Goal: Task Accomplishment & Management: Use online tool/utility

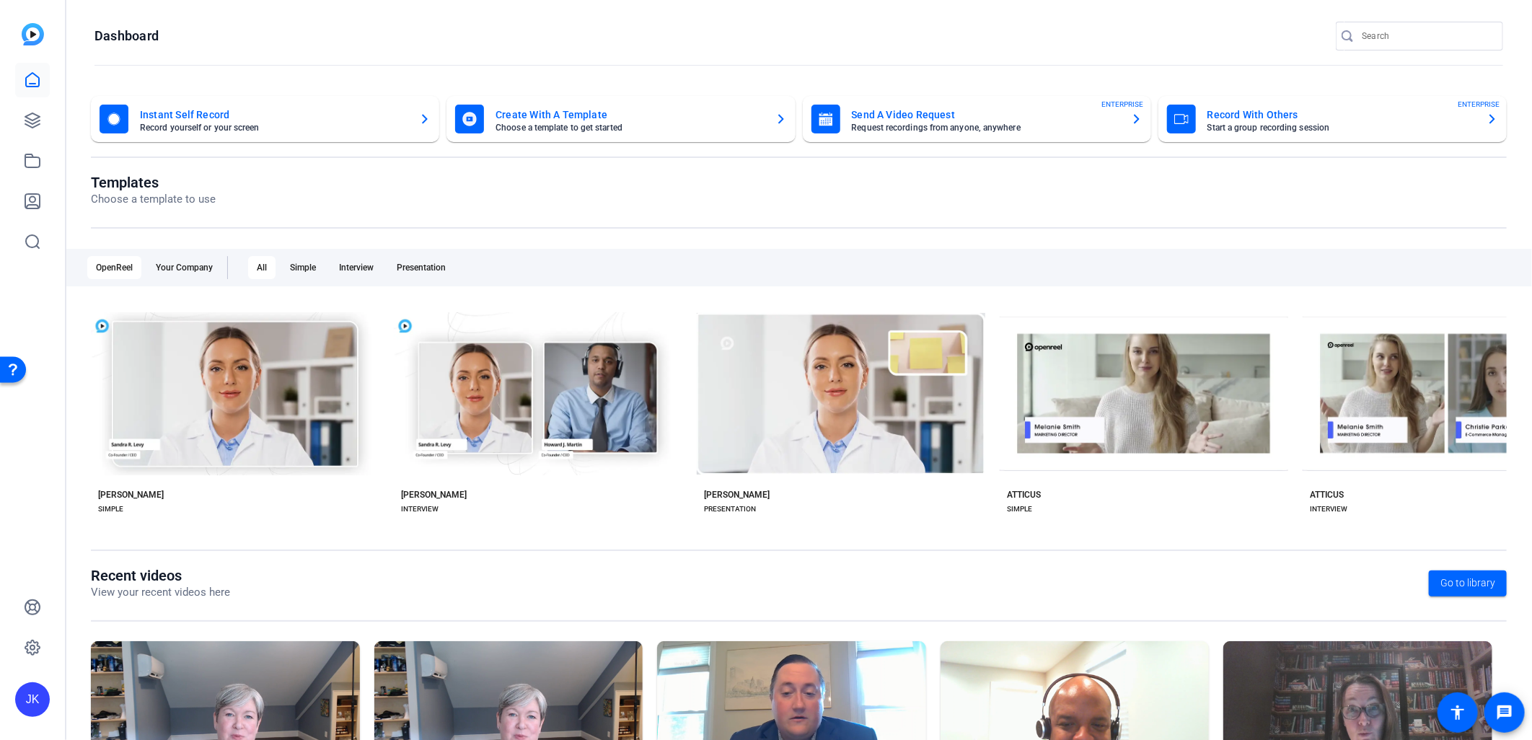
click at [1260, 113] on mat-card-title "Record With Others" at bounding box center [1342, 114] width 268 height 17
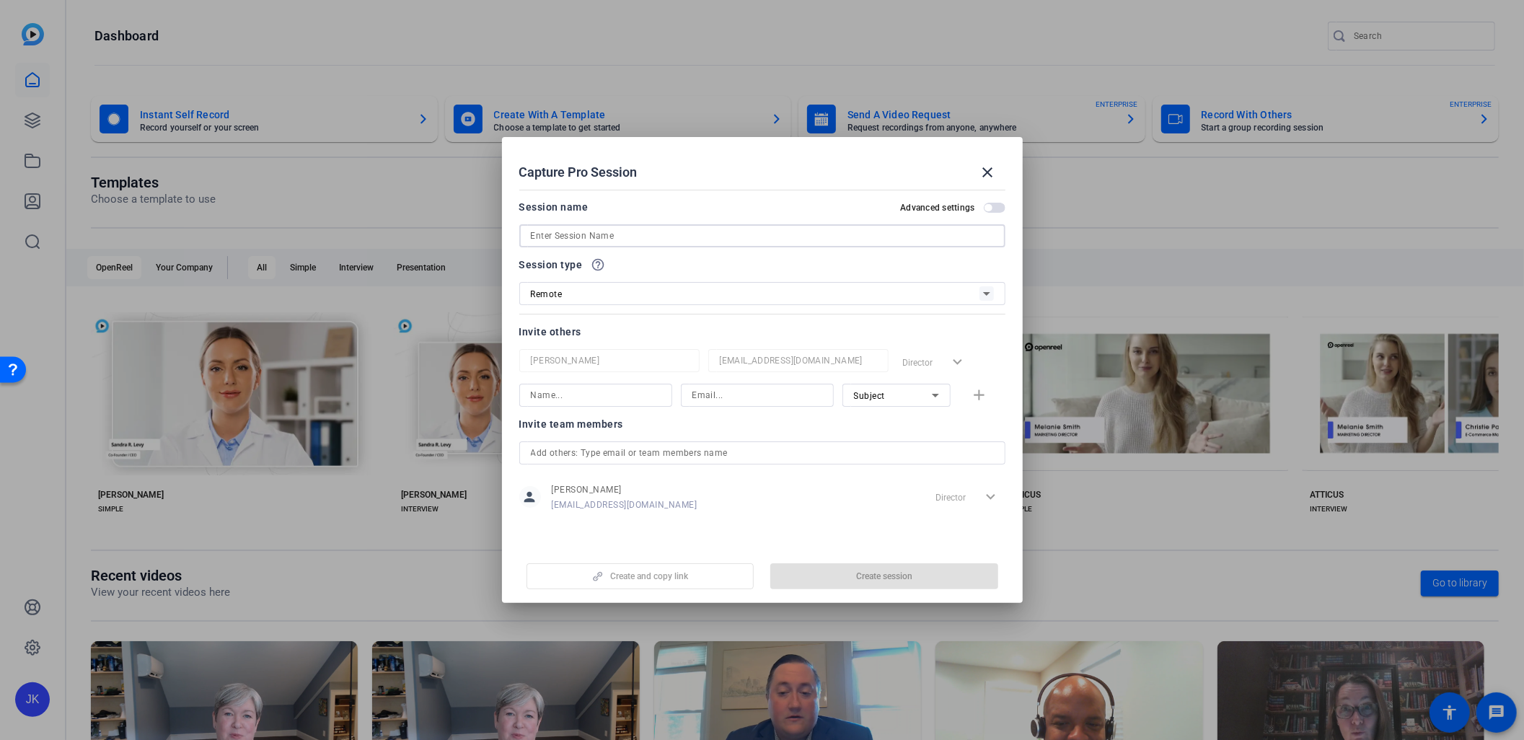
click at [606, 234] on input at bounding box center [762, 235] width 463 height 17
drag, startPoint x: 566, startPoint y: 234, endPoint x: 517, endPoint y: 235, distance: 49.1
click at [517, 235] on mat-dialog-content "Session name Advanced settings KShostek_SMECorner_Recording Session type help_o…" at bounding box center [762, 364] width 521 height 361
type input "HHays_SMECorner_Recording"
click at [528, 236] on div "HHays_SMECorner_Recording" at bounding box center [762, 235] width 486 height 23
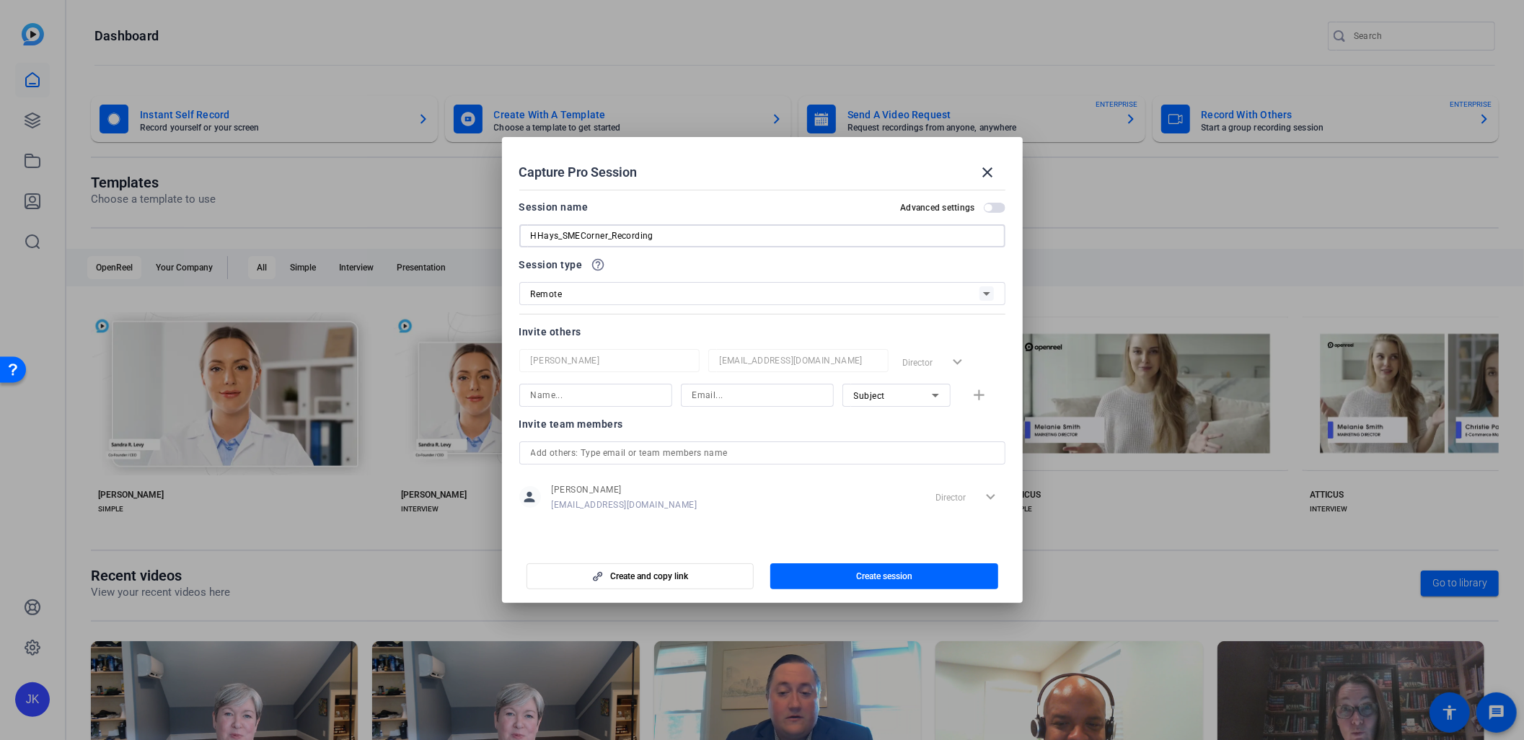
drag, startPoint x: 532, startPoint y: 231, endPoint x: 581, endPoint y: 229, distance: 49.8
click at [532, 231] on input "HHays_SMECorner_Recording" at bounding box center [762, 235] width 463 height 17
click at [550, 405] on div at bounding box center [596, 395] width 130 height 23
click at [556, 394] on input at bounding box center [596, 395] width 130 height 17
type input "[PERSON_NAME]"
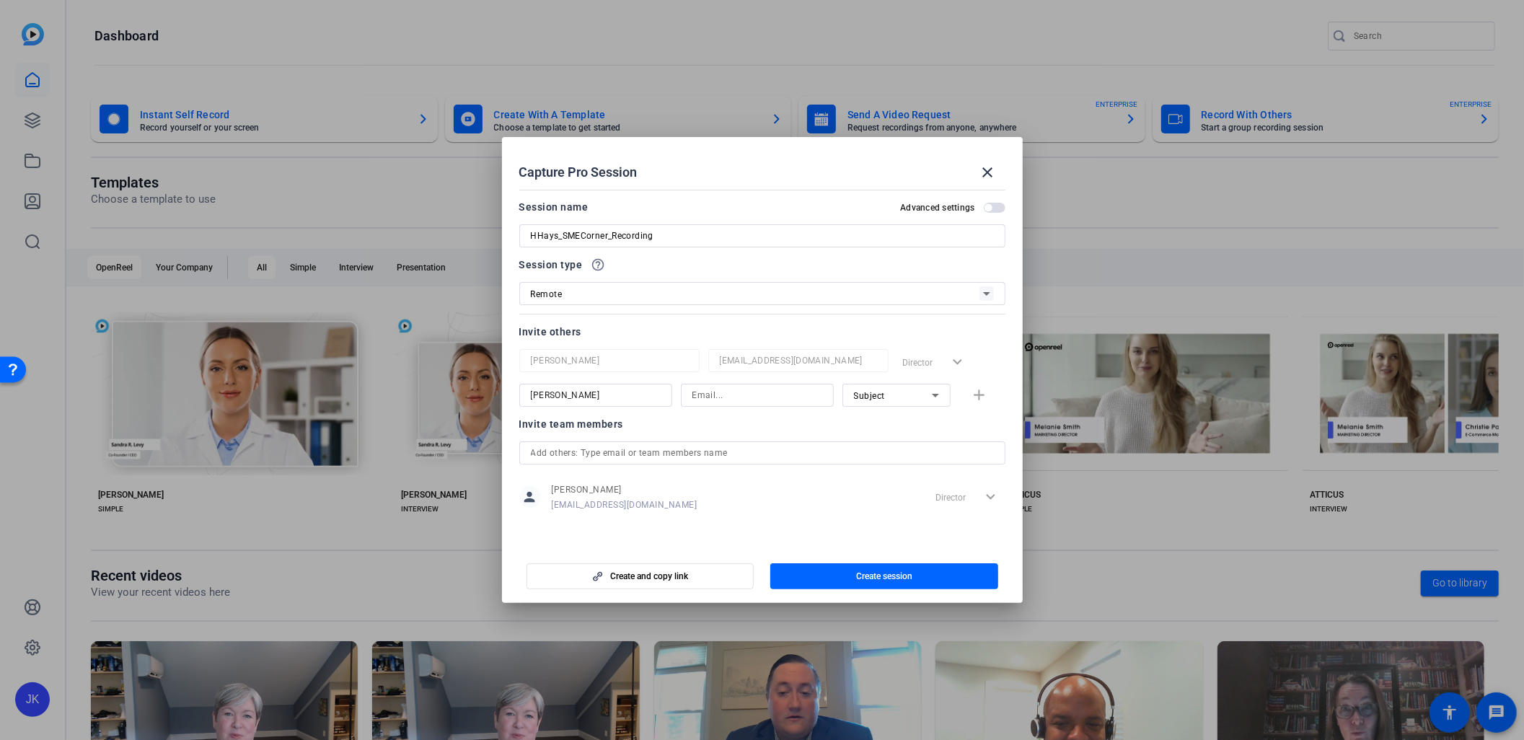
click at [743, 397] on input at bounding box center [757, 395] width 130 height 17
paste input "[PERSON_NAME][EMAIL_ADDRESS][DOMAIN_NAME]"
type input "[PERSON_NAME][EMAIL_ADDRESS][DOMAIN_NAME]"
click at [927, 488] on div "person [PERSON_NAME] [EMAIL_ADDRESS][DOMAIN_NAME] Director expand_more" at bounding box center [762, 497] width 486 height 36
click at [869, 462] on input "text" at bounding box center [762, 452] width 463 height 17
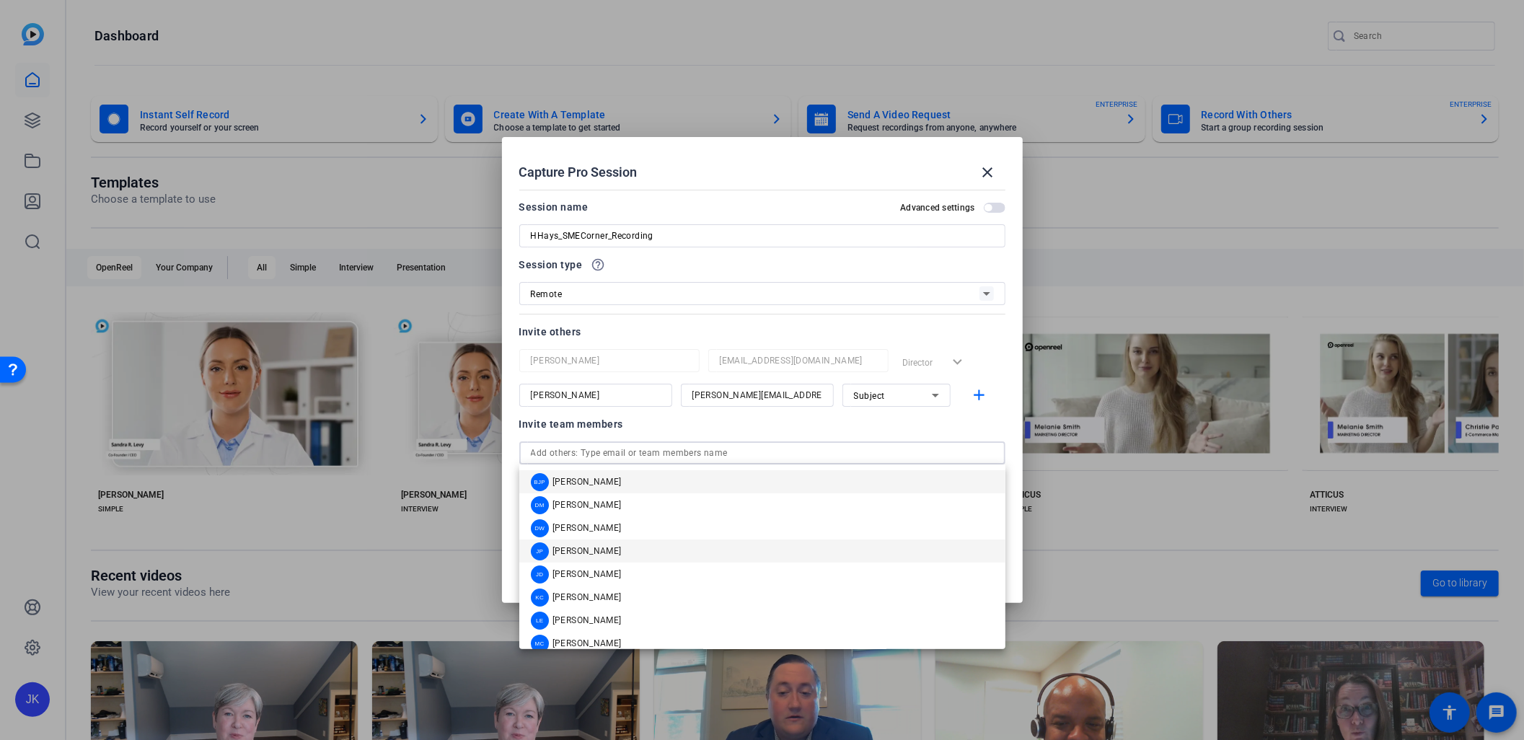
click at [679, 542] on mat-option "JP [PERSON_NAME]" at bounding box center [762, 551] width 486 height 23
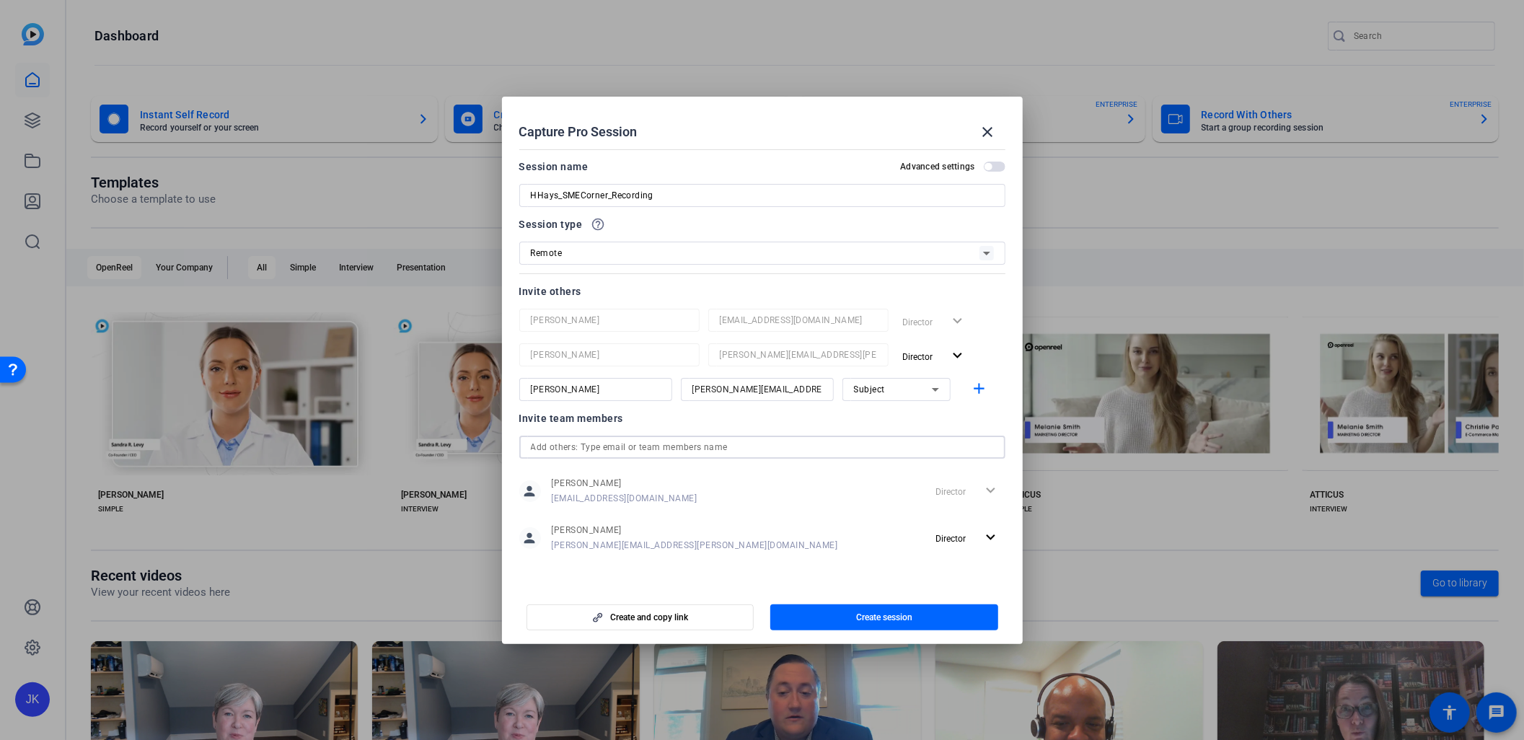
click at [985, 163] on span "button" at bounding box center [988, 166] width 7 height 7
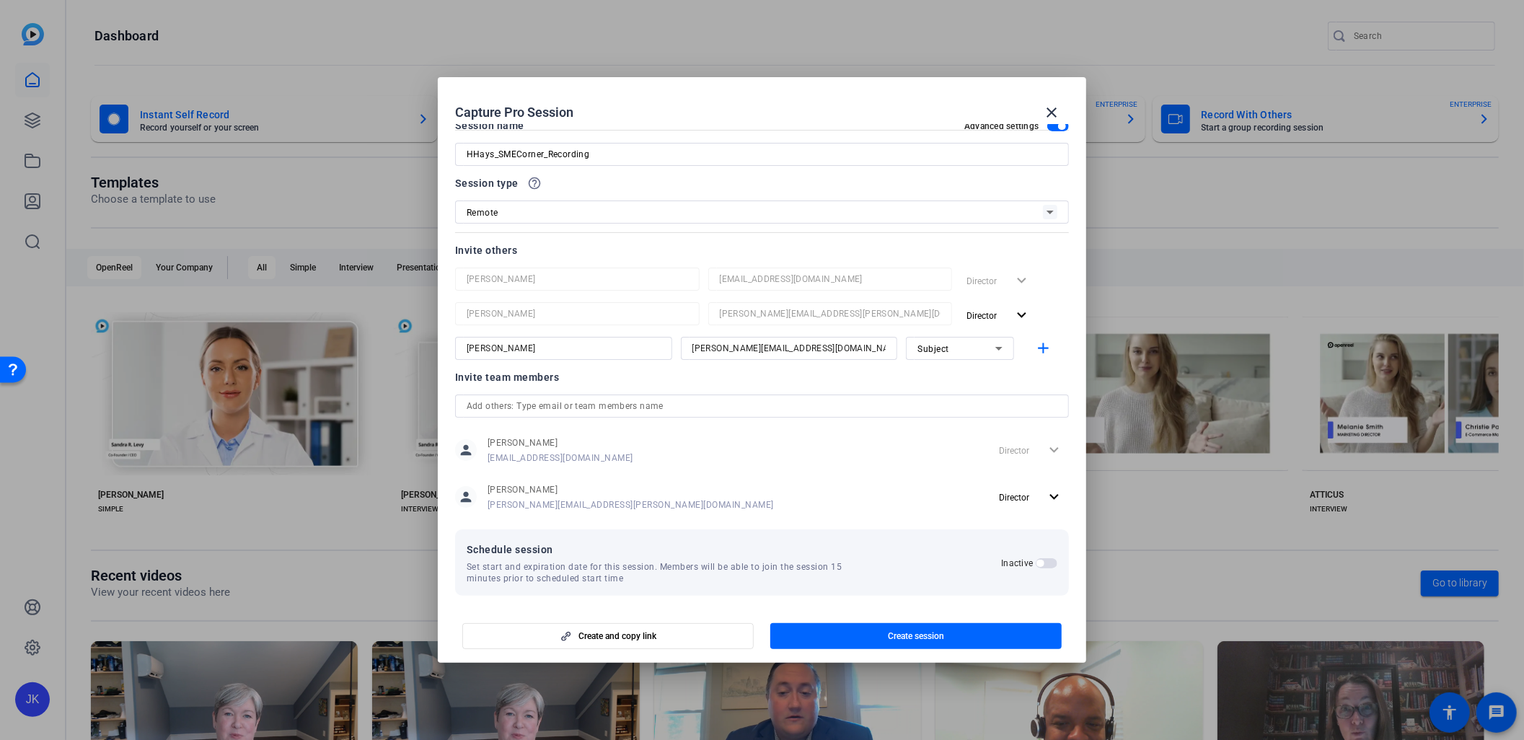
scroll to position [27, 0]
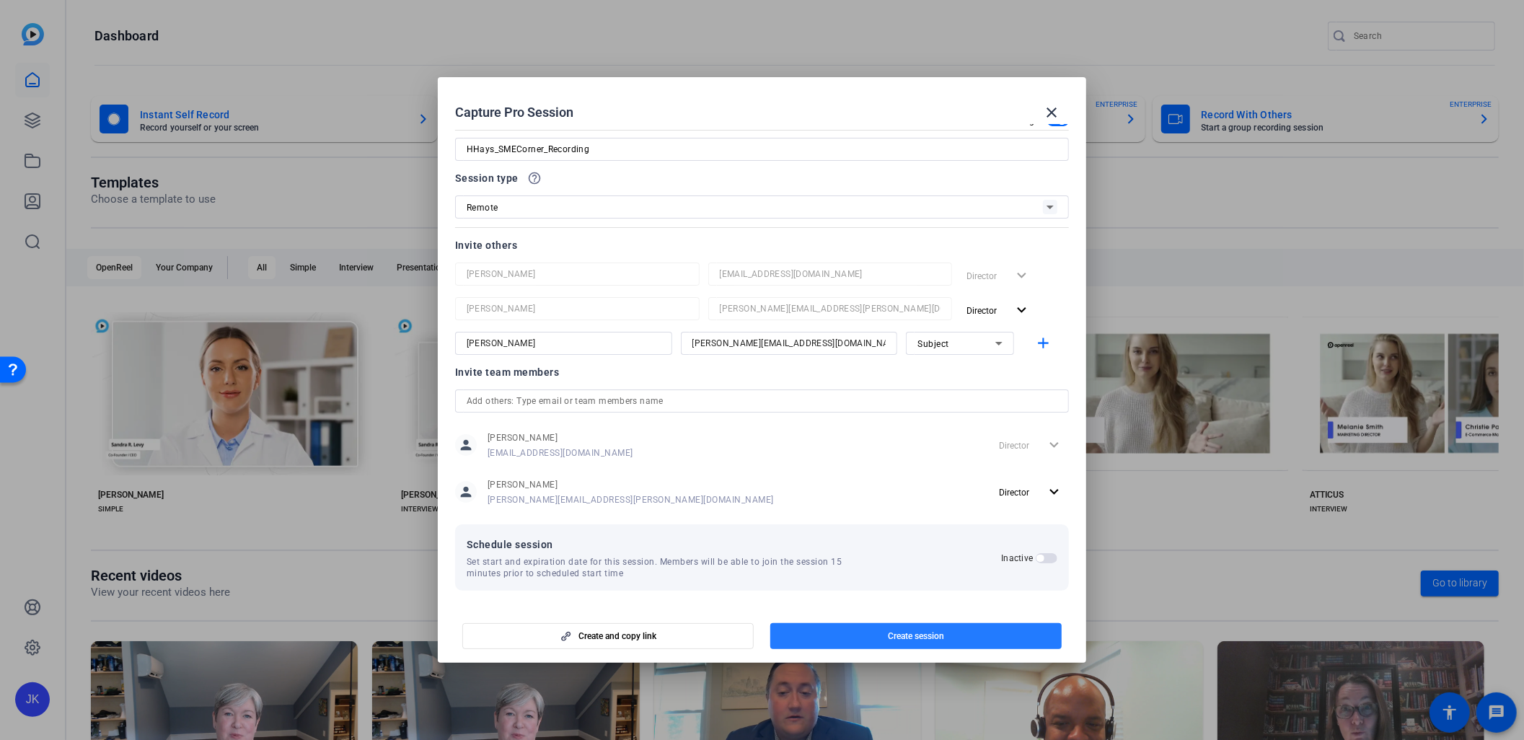
click at [904, 633] on span "Create session" at bounding box center [916, 636] width 56 height 12
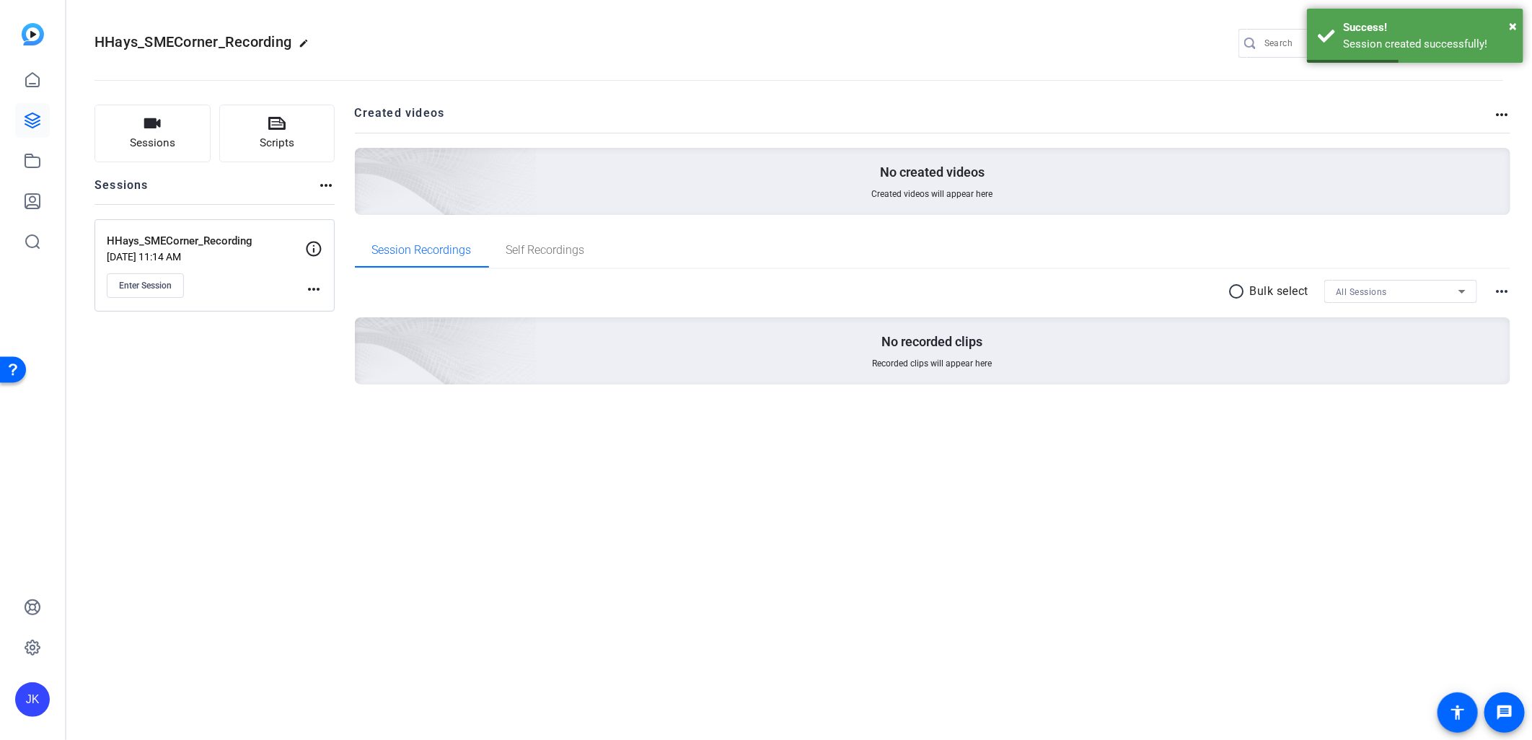
click at [314, 289] on mat-icon "more_horiz" at bounding box center [313, 289] width 17 height 17
click at [347, 311] on span "Edit Session" at bounding box center [350, 310] width 66 height 17
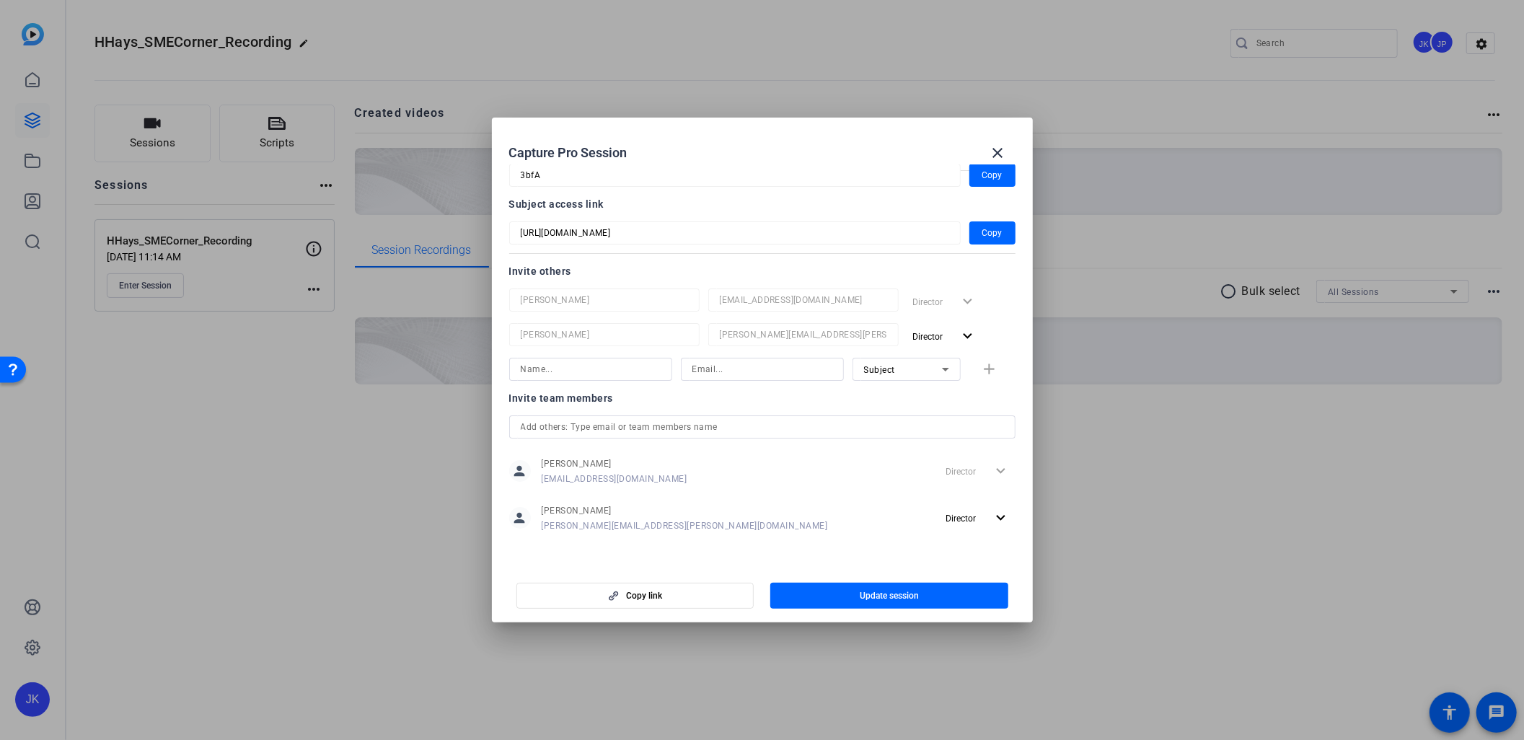
scroll to position [100, 0]
click at [623, 597] on span "button" at bounding box center [635, 596] width 237 height 35
click at [1001, 149] on mat-icon "close" at bounding box center [998, 152] width 17 height 17
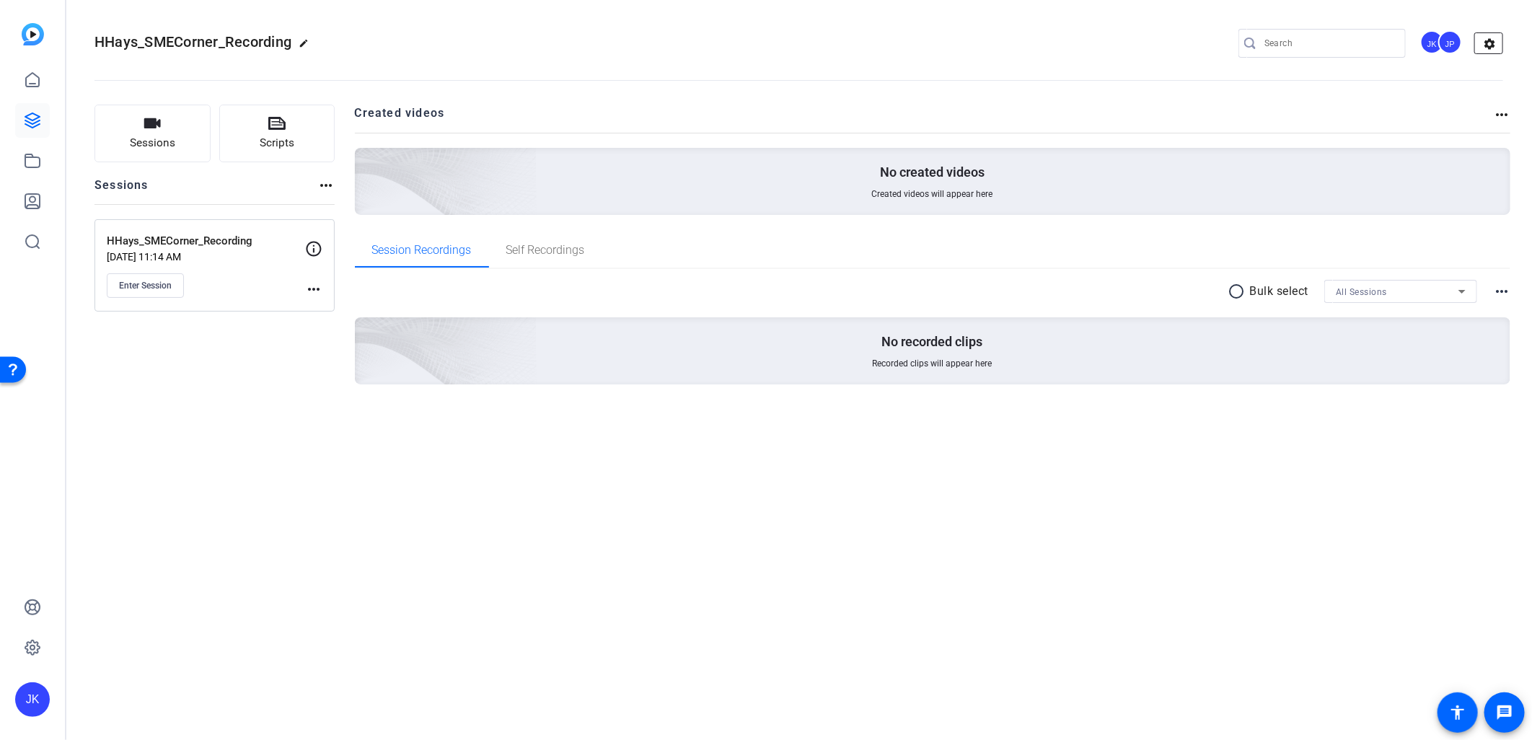
click at [1490, 41] on mat-icon "settings" at bounding box center [1489, 44] width 29 height 22
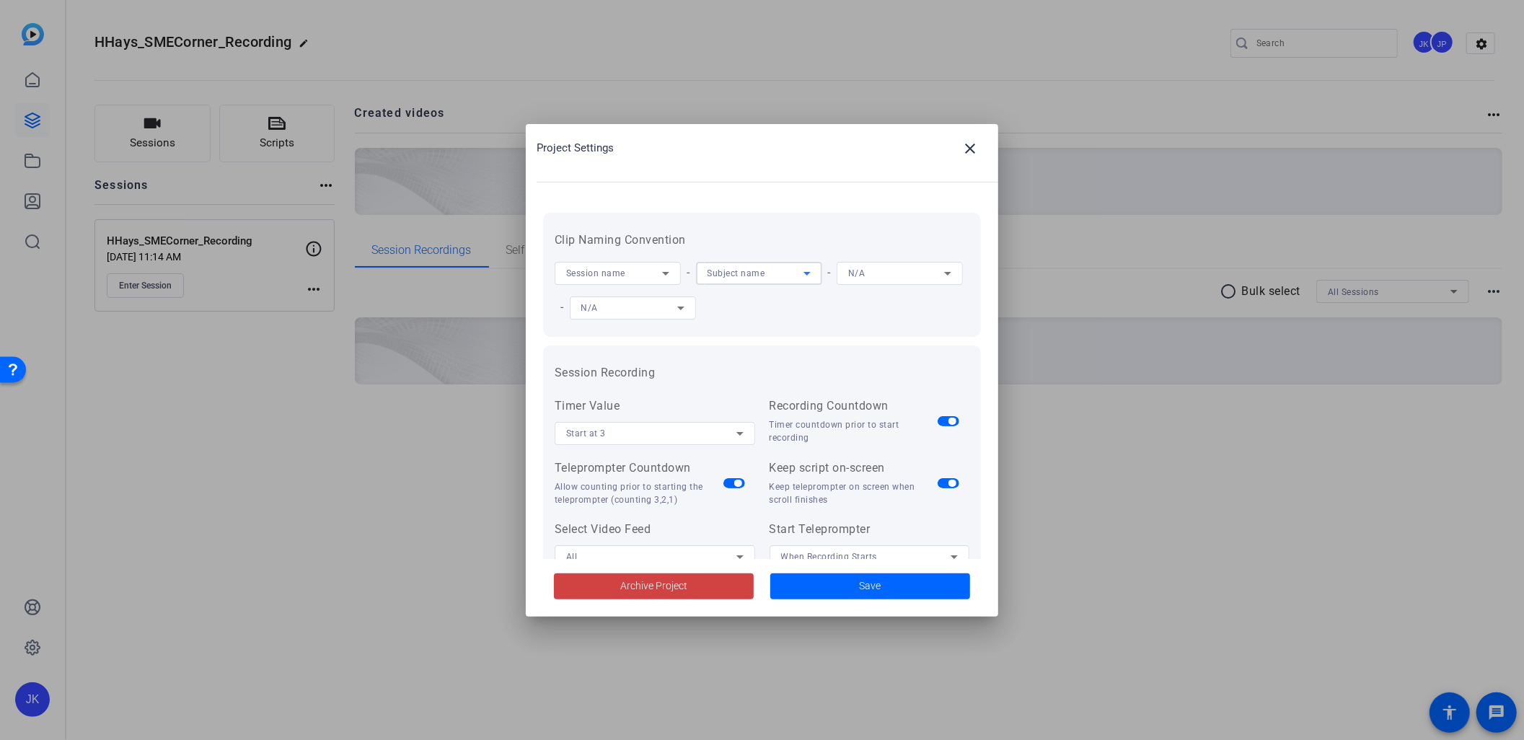
click at [788, 270] on div "Subject name" at bounding box center [756, 273] width 96 height 18
click at [772, 388] on mat-option "Manual Entry" at bounding box center [759, 394] width 126 height 23
click at [905, 307] on div "Session name - Manual Entry - N/A - N/A" at bounding box center [762, 290] width 415 height 69
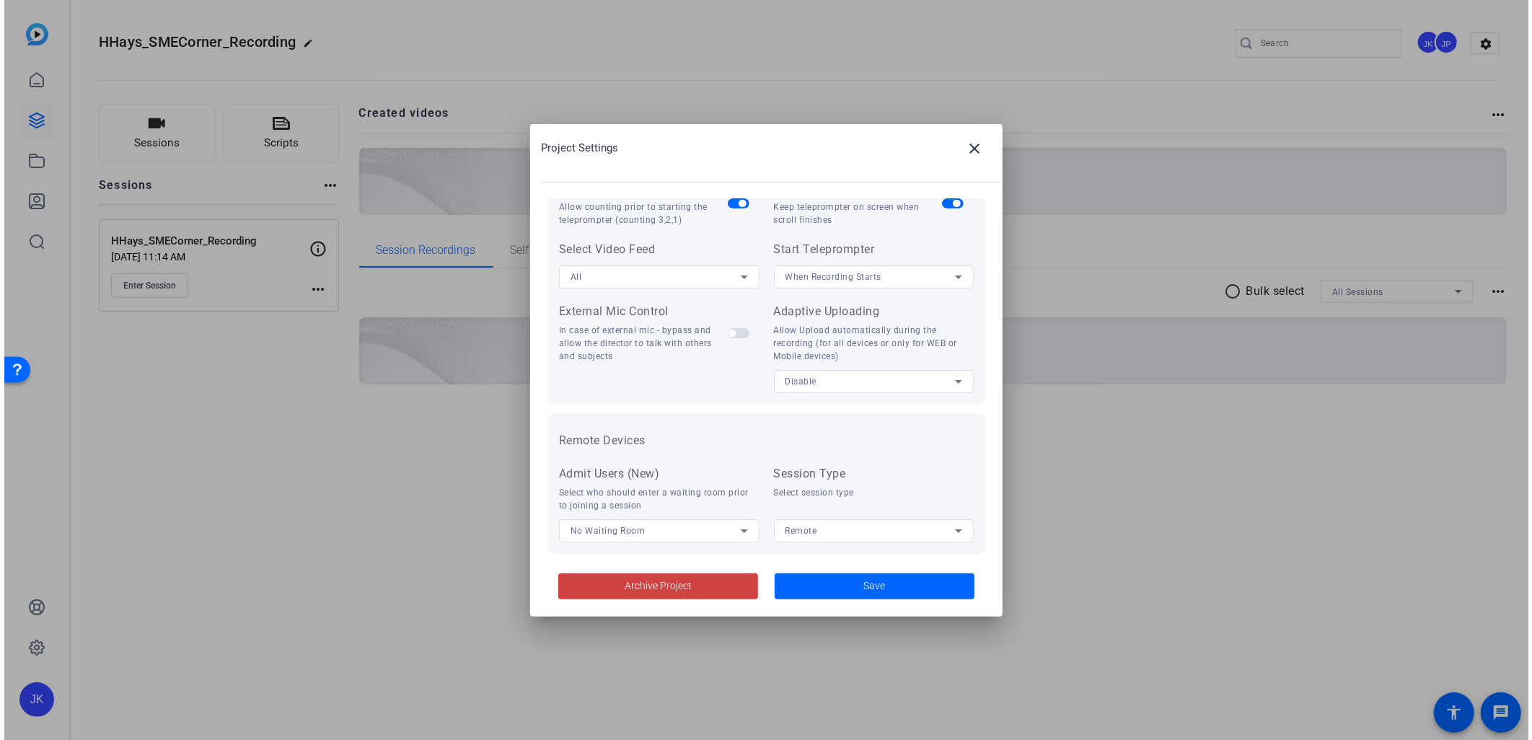
scroll to position [297, 0]
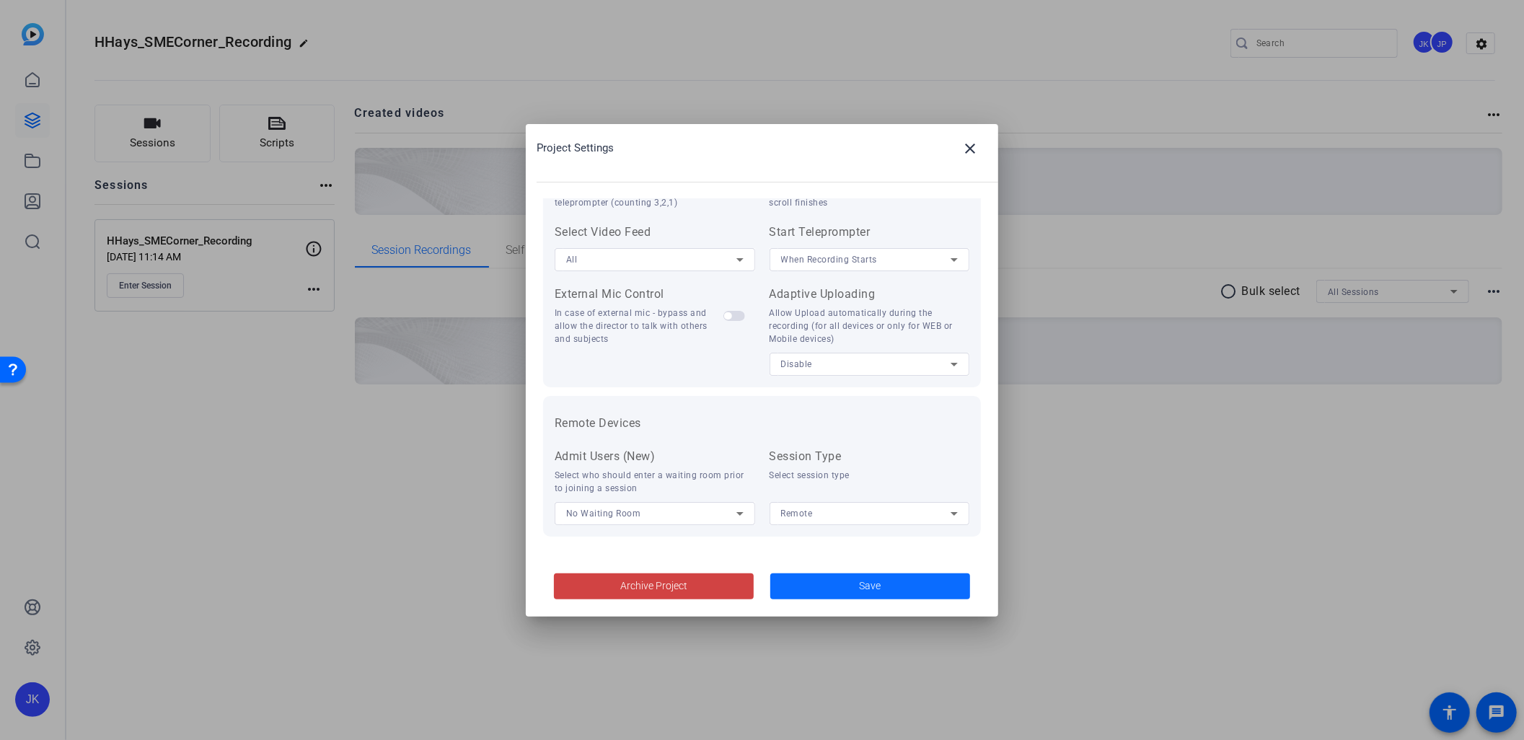
click at [877, 589] on span "Save" at bounding box center [871, 586] width 22 height 15
